Goal: Information Seeking & Learning: Learn about a topic

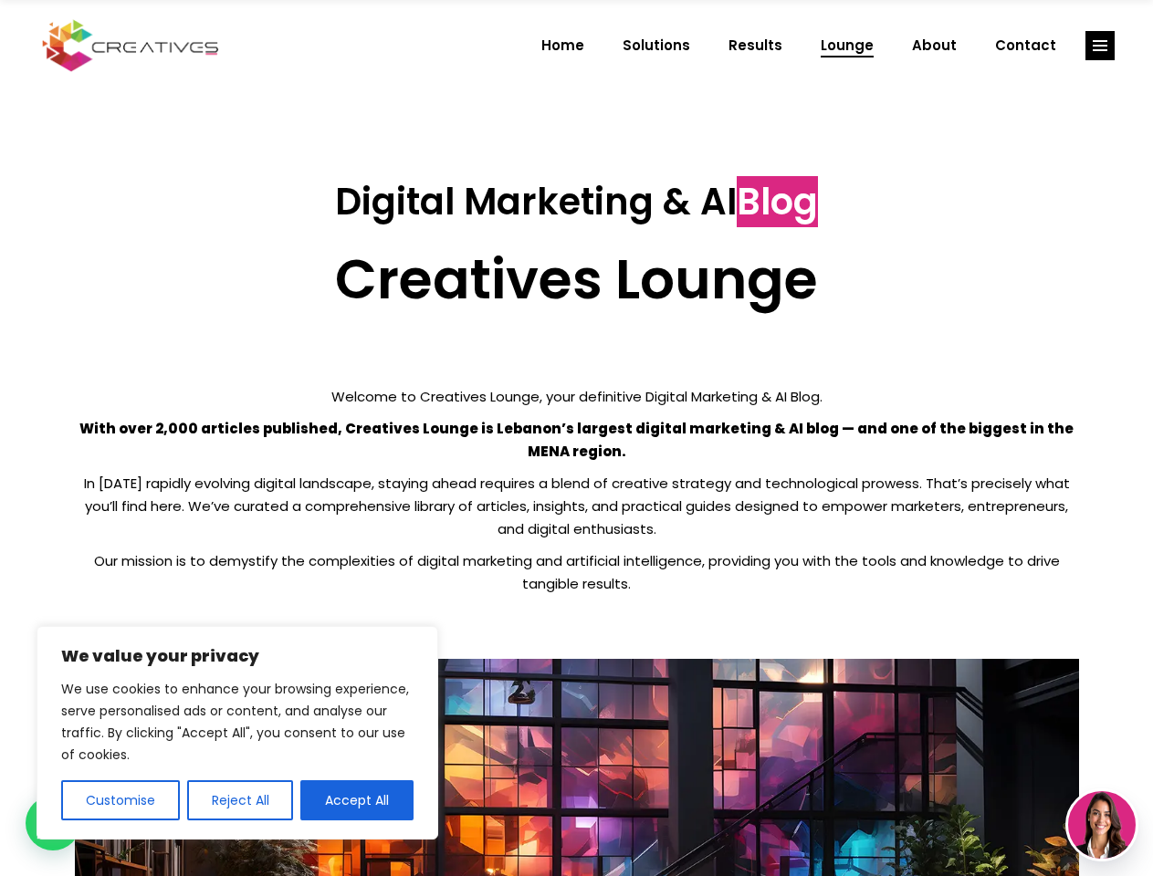
click at [576, 438] on p "With over 2,000 articles published, Creatives Lounge is Lebanon’s largest digit…" at bounding box center [577, 440] width 1004 height 46
click at [120, 801] on button "Customise" at bounding box center [120, 801] width 119 height 40
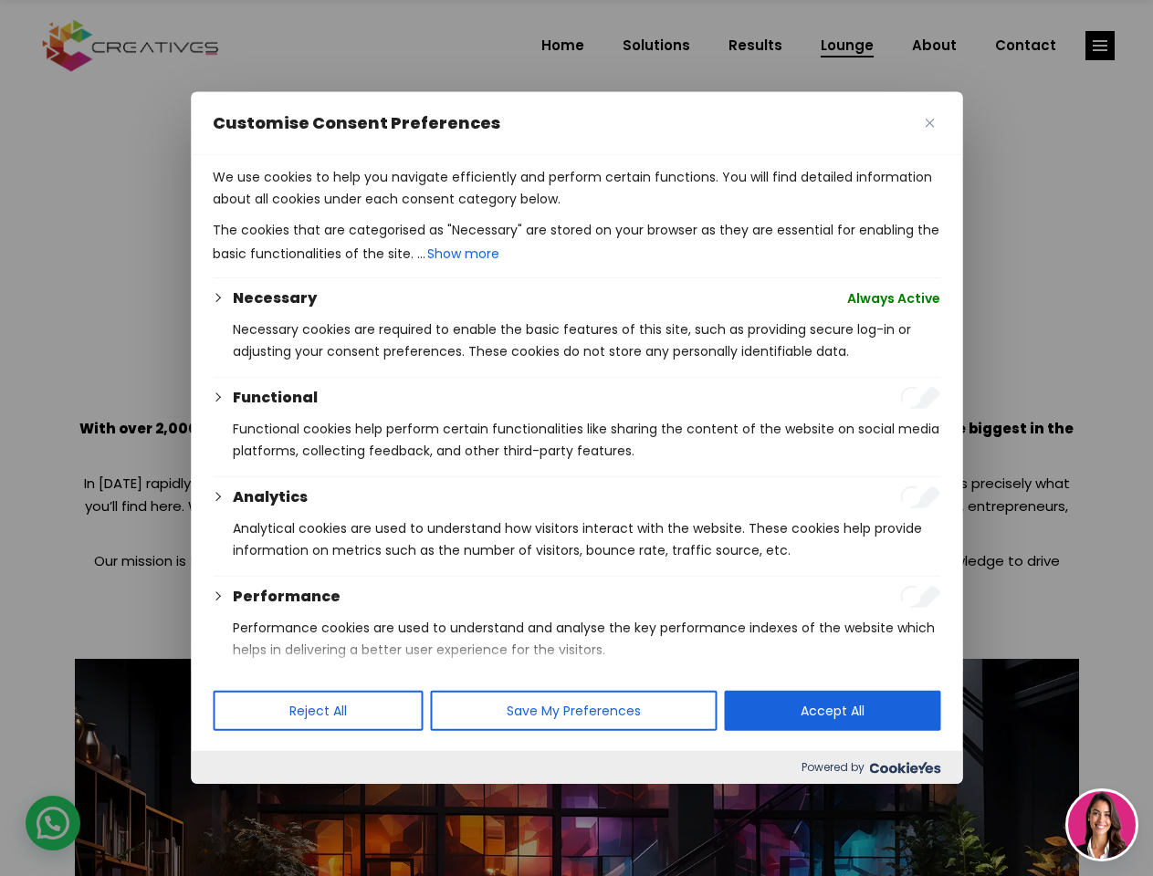
click at [239, 801] on div at bounding box center [576, 438] width 1153 height 876
click at [357, 210] on p "We use cookies to help you navigate efficiently and perform certain functions. …" at bounding box center [577, 188] width 728 height 44
click at [1100, 46] on div at bounding box center [576, 438] width 1153 height 876
click at [1102, 825] on img at bounding box center [1102, 825] width 68 height 68
